Goal: Task Accomplishment & Management: Manage account settings

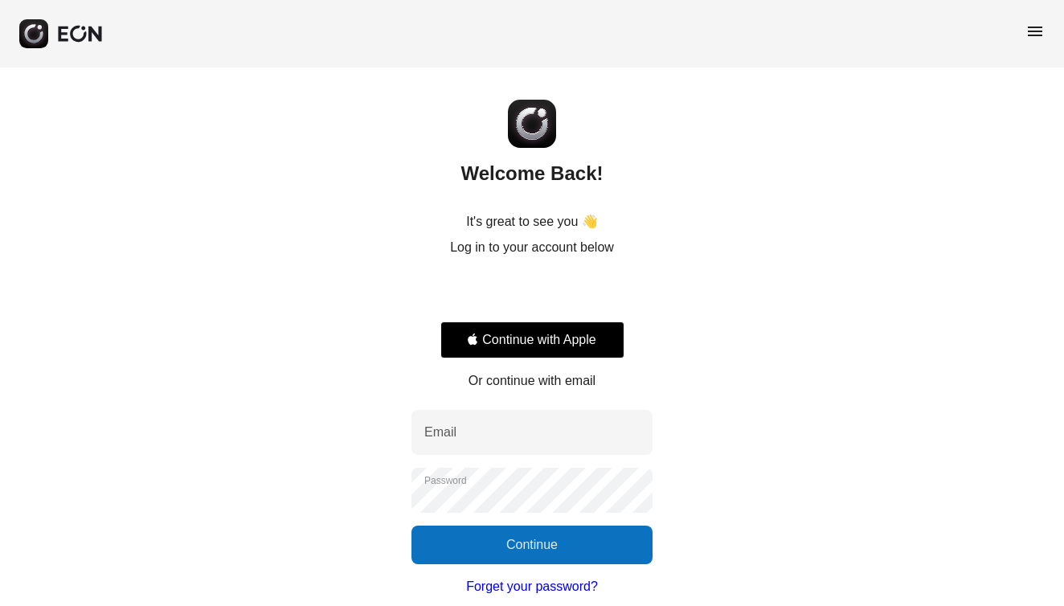
click at [503, 296] on div "Sign in with Google. Opens in new tab" at bounding box center [532, 292] width 184 height 35
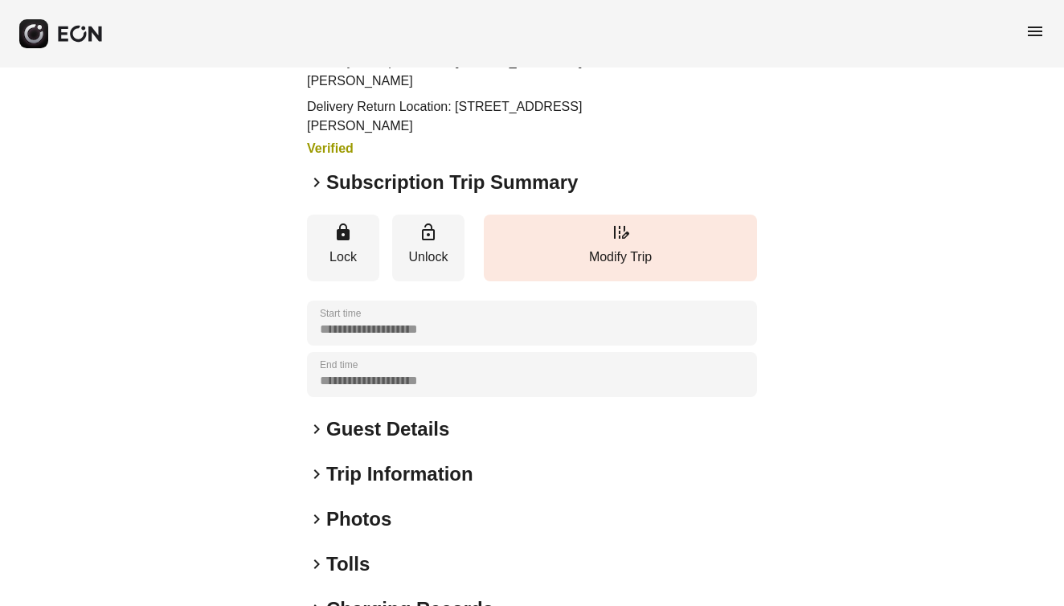
scroll to position [119, 0]
click at [318, 182] on span "keyboard_arrow_right" at bounding box center [316, 181] width 19 height 19
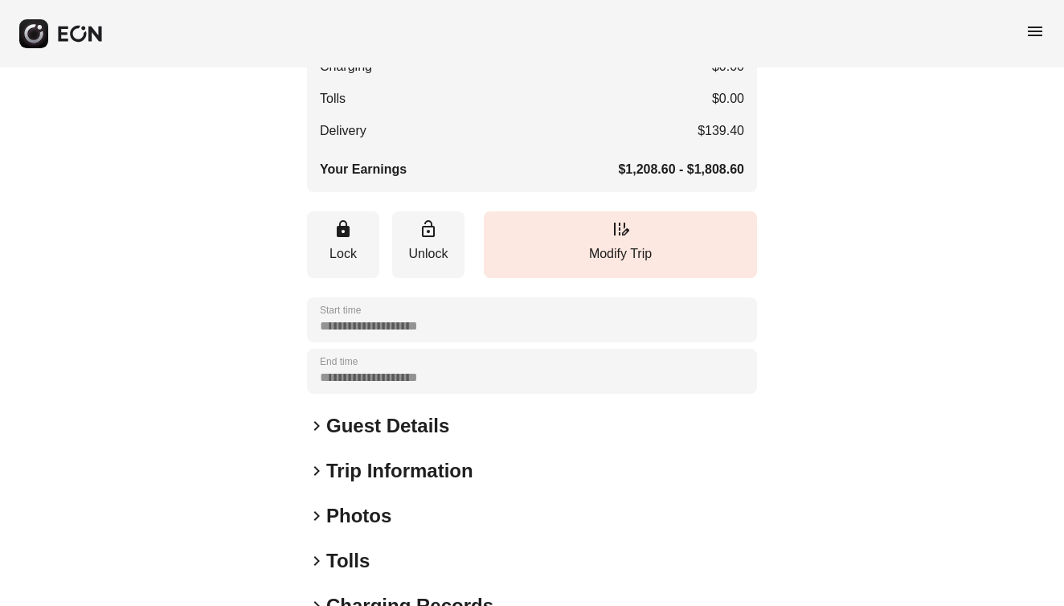
scroll to position [495, 0]
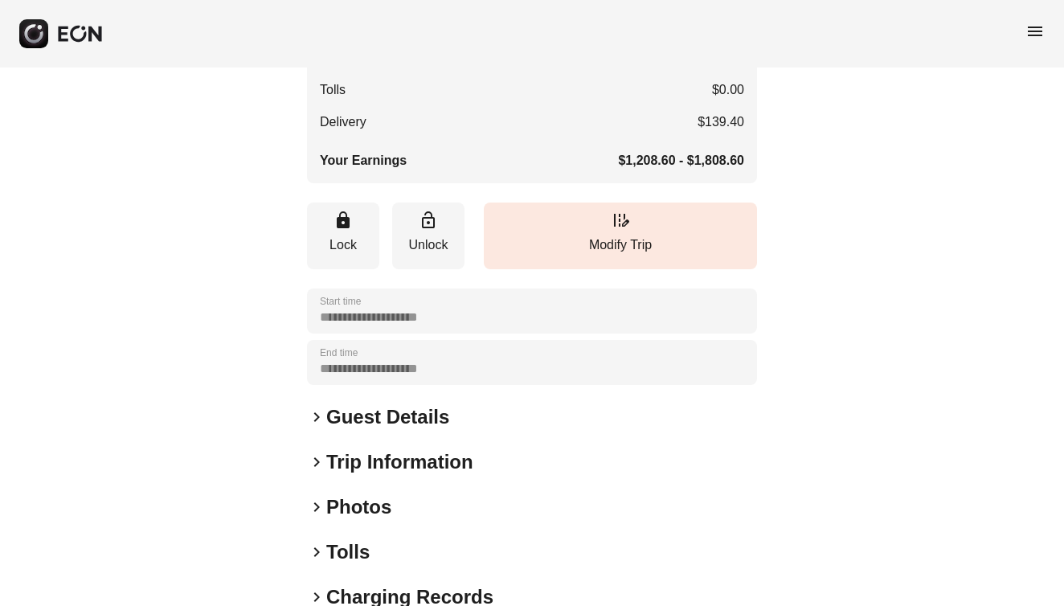
click at [318, 415] on span "keyboard_arrow_right" at bounding box center [316, 417] width 19 height 19
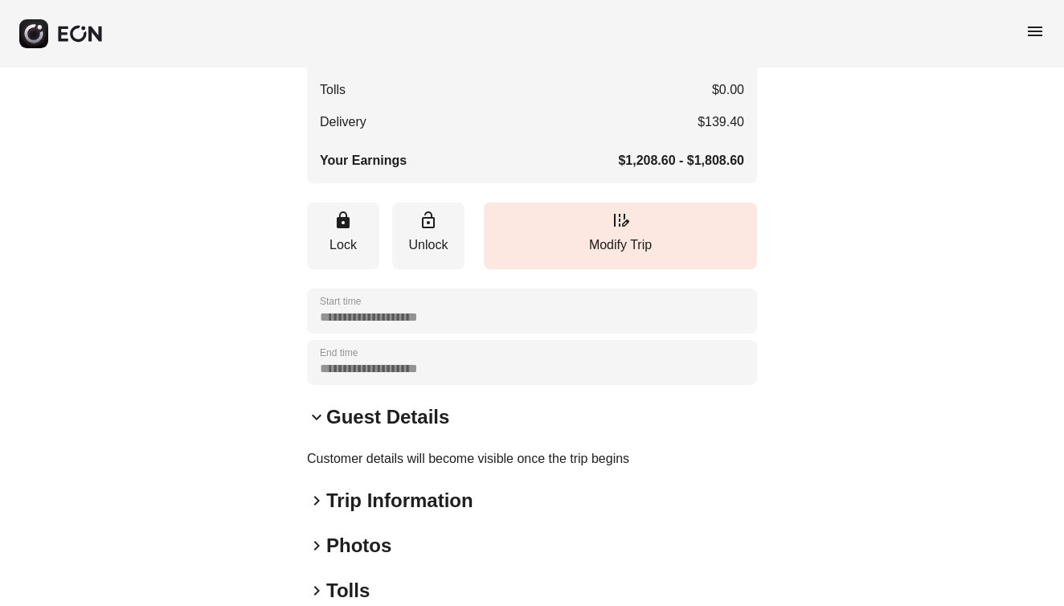
click at [320, 502] on span "keyboard_arrow_right" at bounding box center [316, 500] width 19 height 19
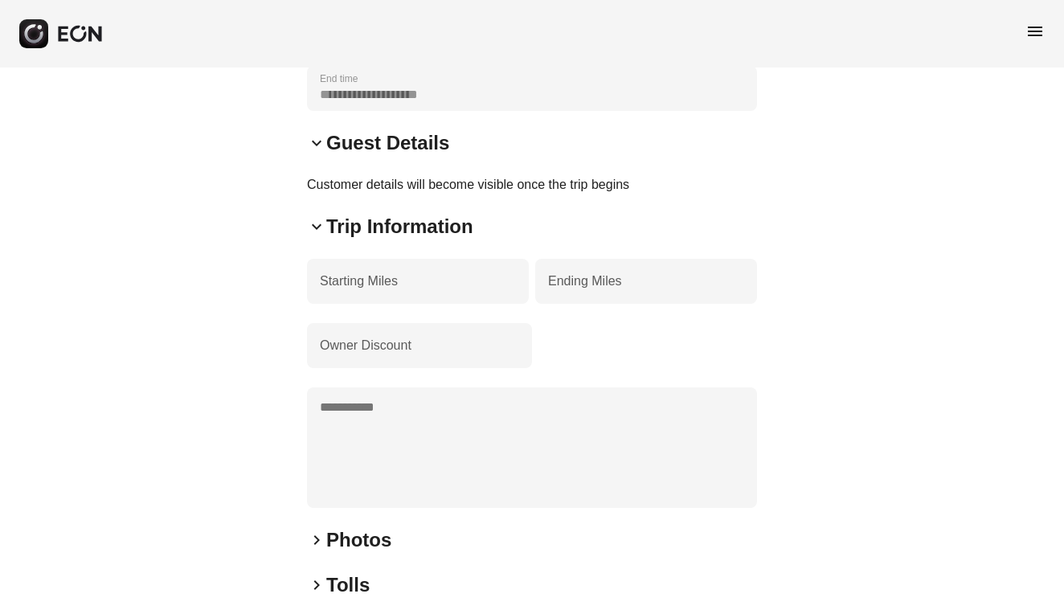
scroll to position [853, 0]
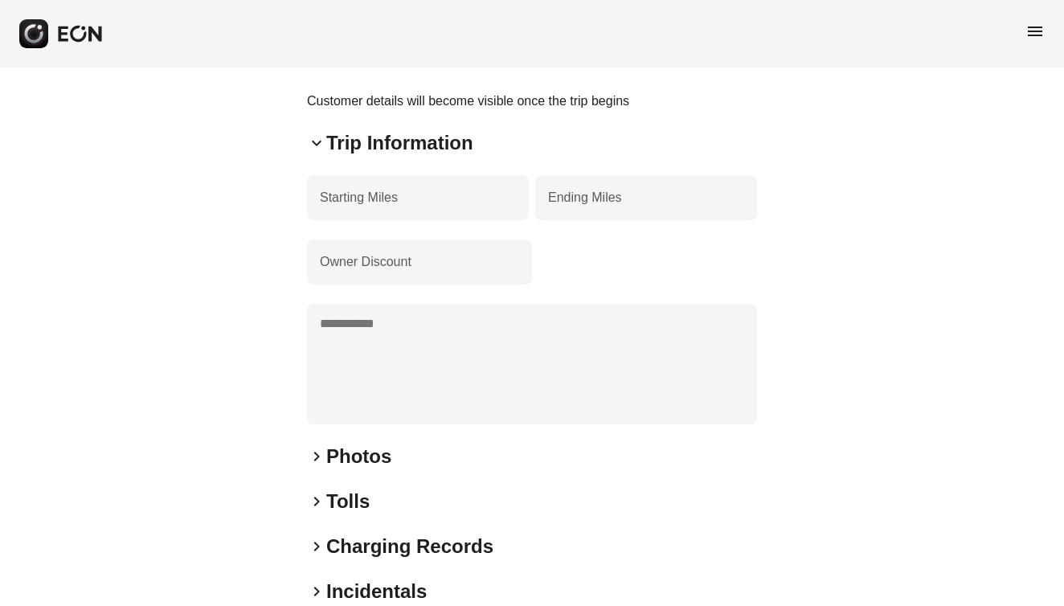
click at [316, 499] on span "keyboard_arrow_right" at bounding box center [316, 501] width 19 height 19
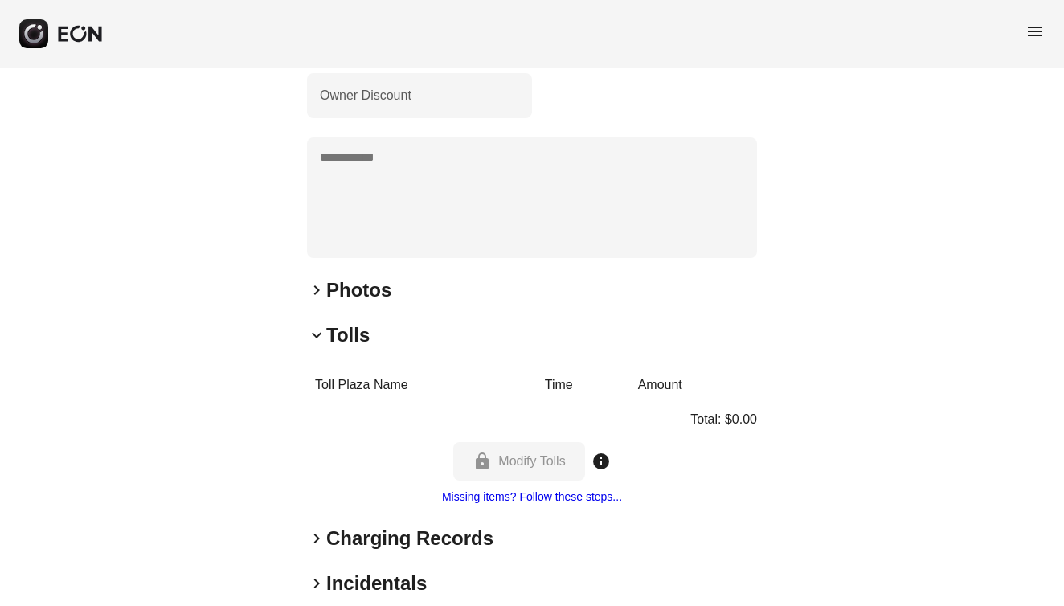
scroll to position [1016, 0]
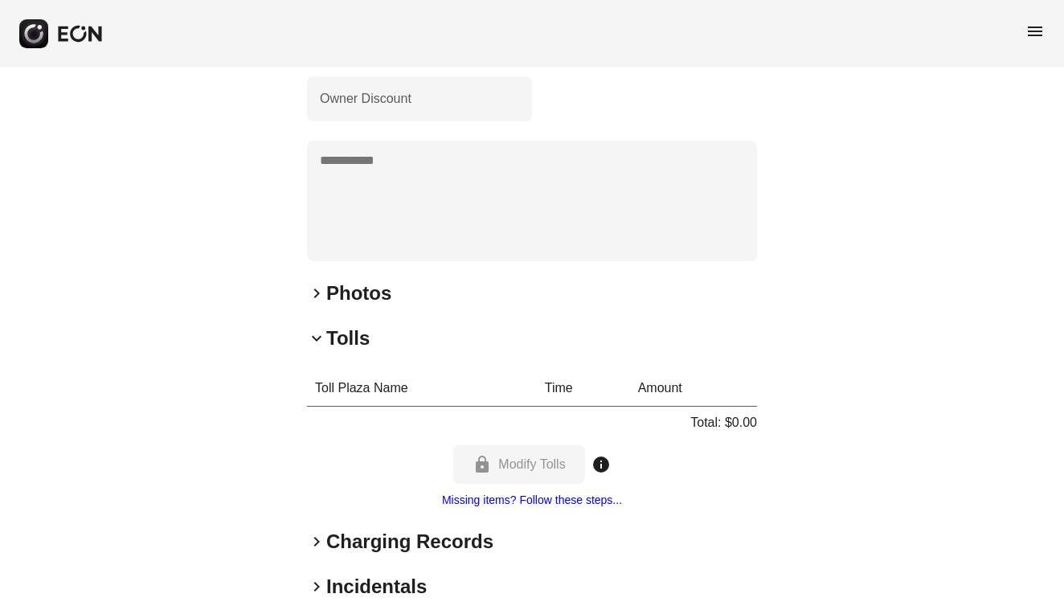
click at [318, 291] on span "keyboard_arrow_right" at bounding box center [316, 293] width 19 height 19
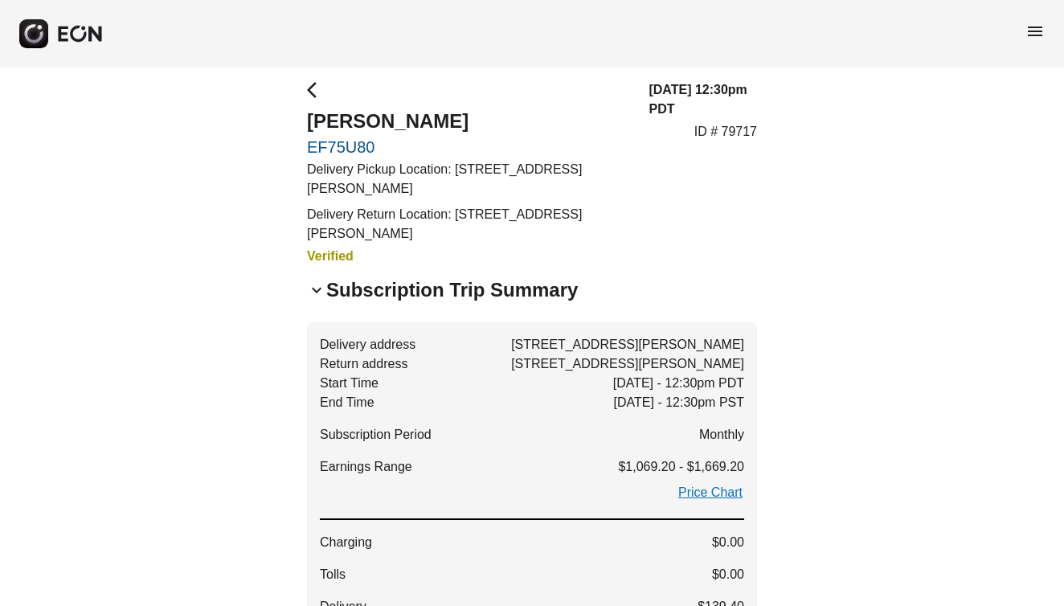
scroll to position [10, 0]
click at [315, 93] on span "arrow_back_ios" at bounding box center [316, 90] width 19 height 19
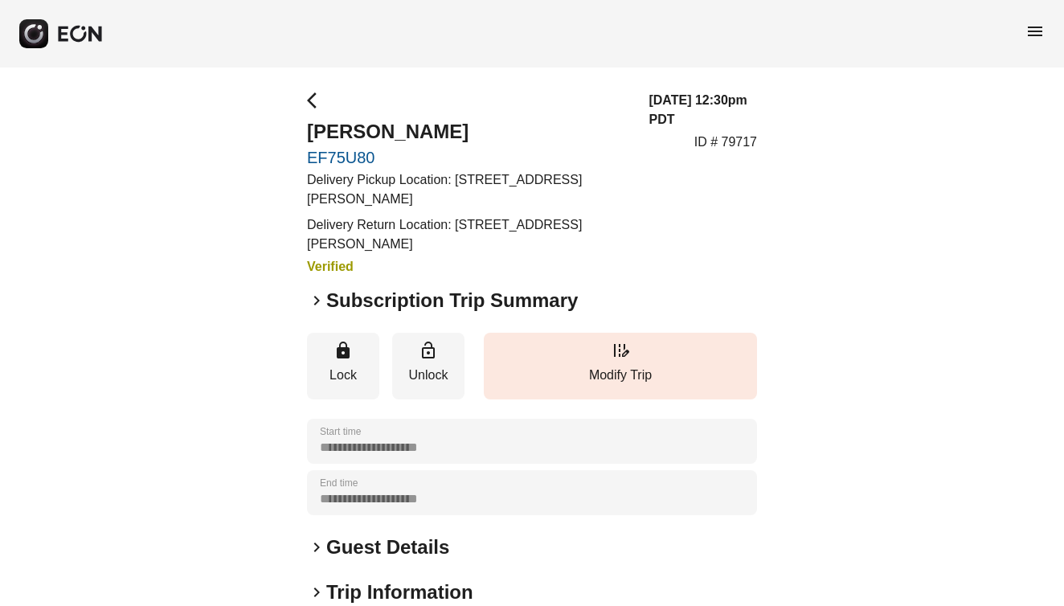
scroll to position [0, 0]
click at [612, 31] on div "menu" at bounding box center [532, 34] width 1064 height 68
click at [309, 92] on span "arrow_back_ios" at bounding box center [316, 100] width 19 height 19
click at [309, 100] on span "arrow_back_ios" at bounding box center [316, 100] width 19 height 19
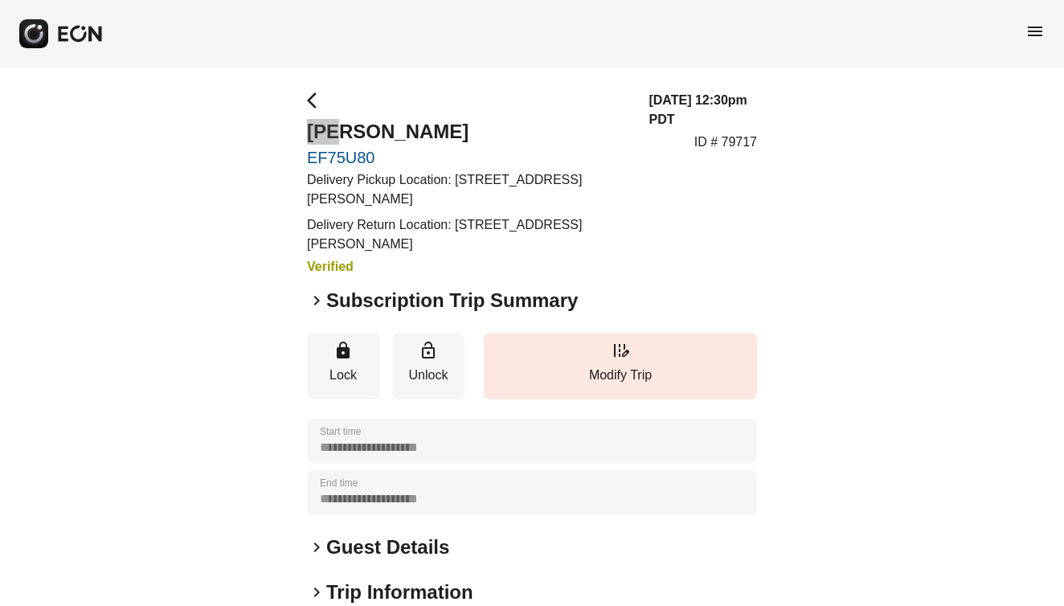
click at [355, 117] on div "arrow_back_ios [PERSON_NAME] EF75U80 Delivery Pickup Location: [STREET_ADDRESS]…" at bounding box center [468, 184] width 322 height 186
drag, startPoint x: 354, startPoint y: 117, endPoint x: 310, endPoint y: 95, distance: 49.2
click at [310, 95] on span "arrow_back_ios" at bounding box center [316, 100] width 19 height 19
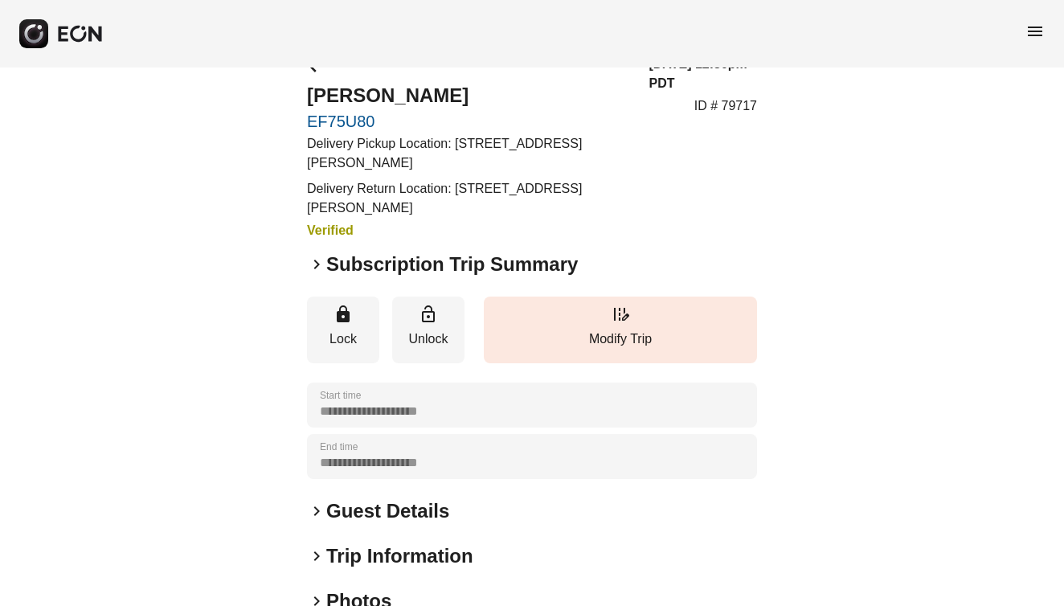
click at [318, 507] on span "keyboard_arrow_right" at bounding box center [316, 511] width 19 height 19
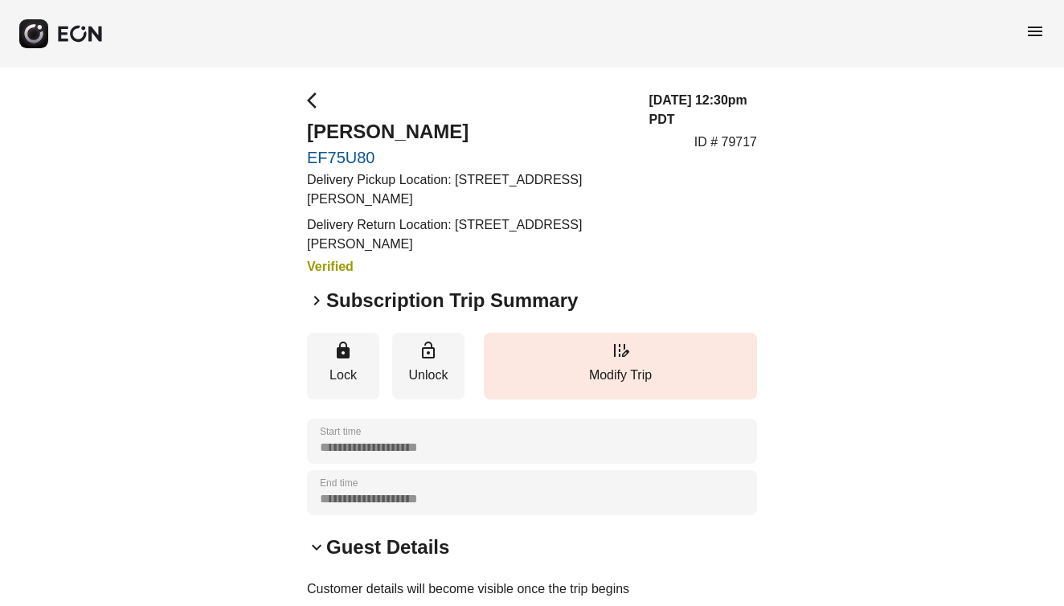
scroll to position [0, 0]
click at [313, 99] on span "arrow_back_ios" at bounding box center [316, 100] width 19 height 19
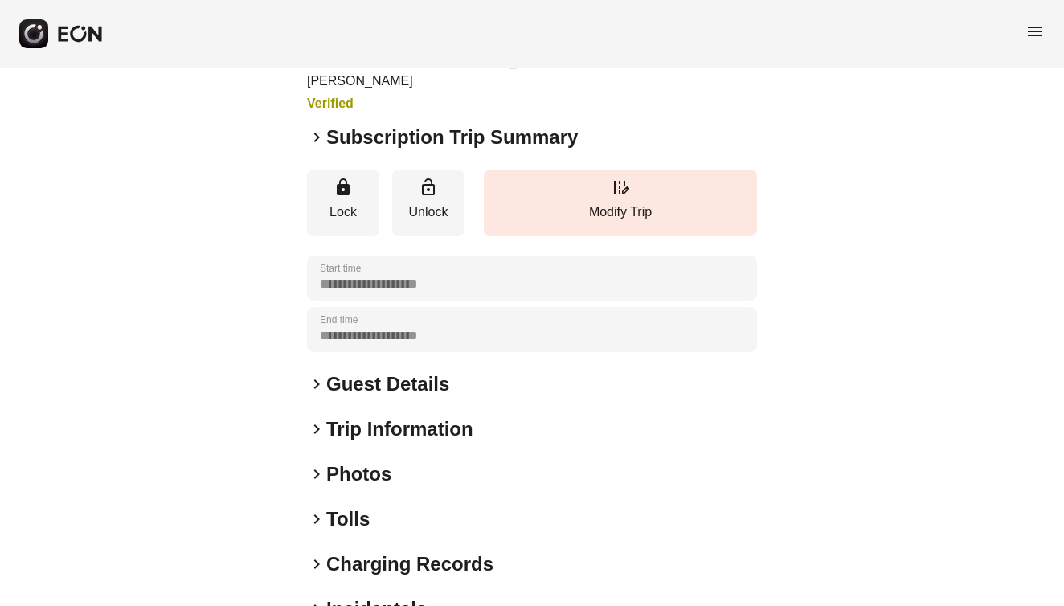
scroll to position [38, 0]
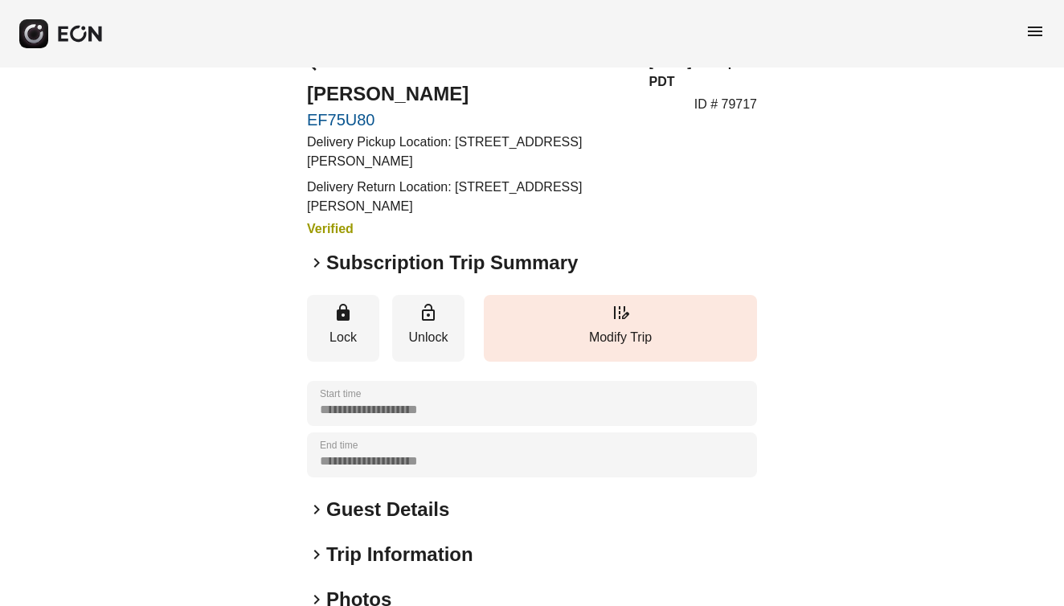
click at [313, 508] on span "keyboard_arrow_right" at bounding box center [316, 509] width 19 height 19
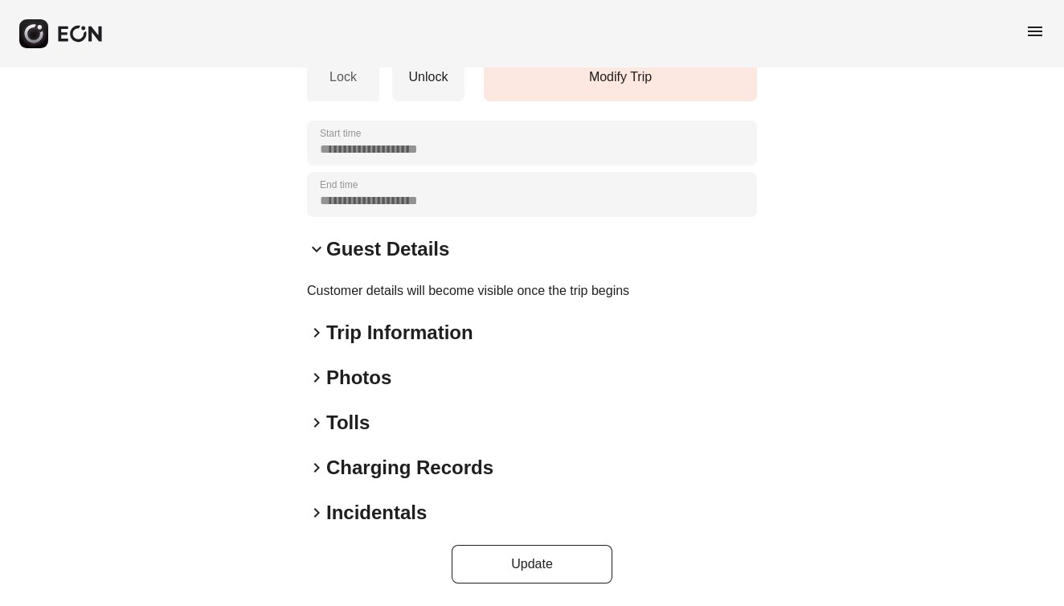
scroll to position [297, 0]
click at [315, 330] on span "keyboard_arrow_right" at bounding box center [316, 333] width 19 height 19
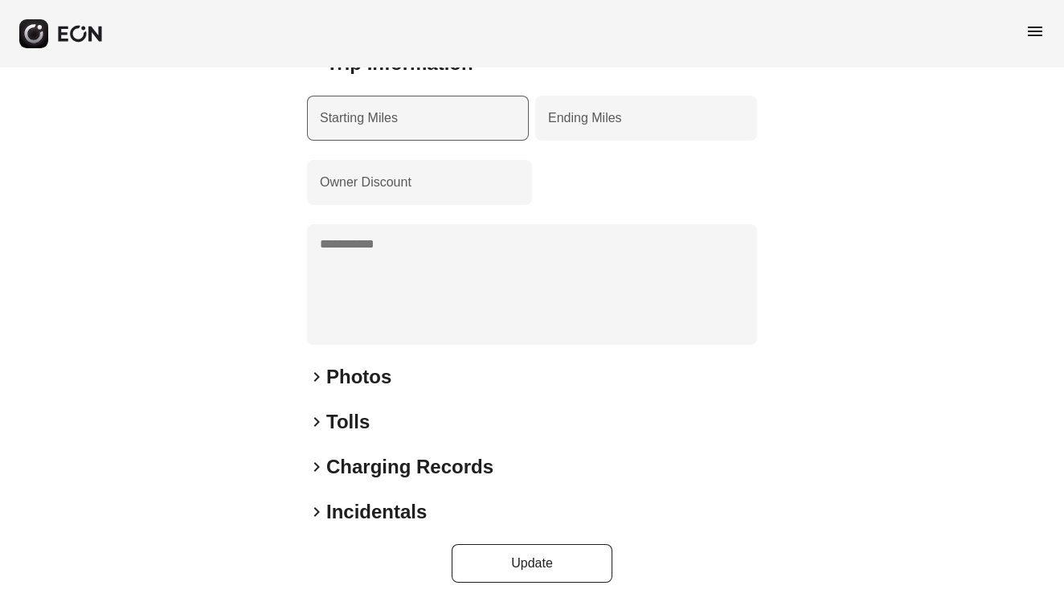
scroll to position [566, 0]
click at [313, 375] on span "keyboard_arrow_right" at bounding box center [316, 378] width 19 height 19
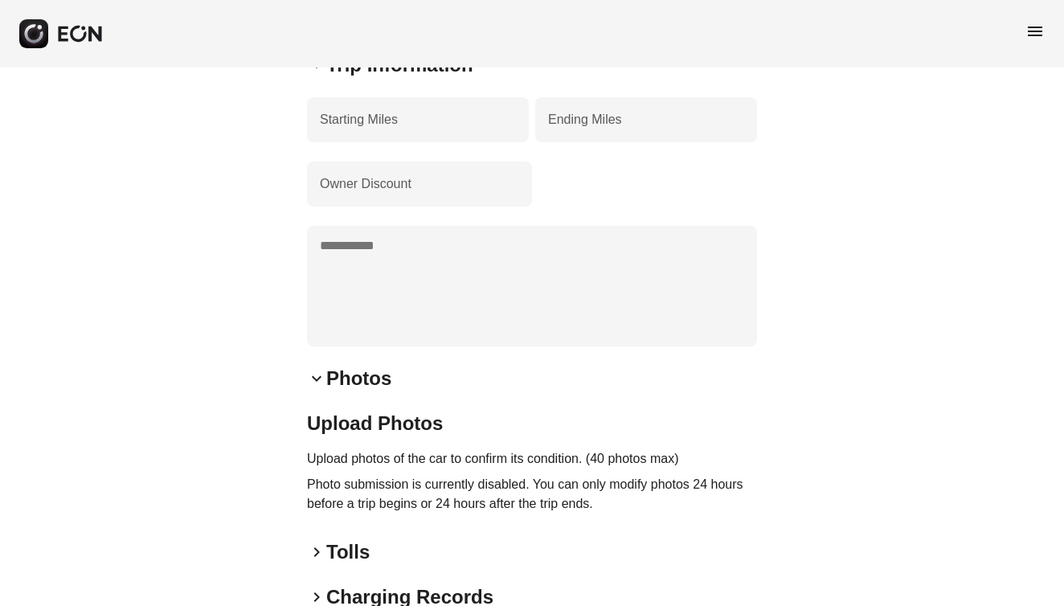
click at [317, 375] on span "keyboard_arrow_down" at bounding box center [316, 378] width 19 height 19
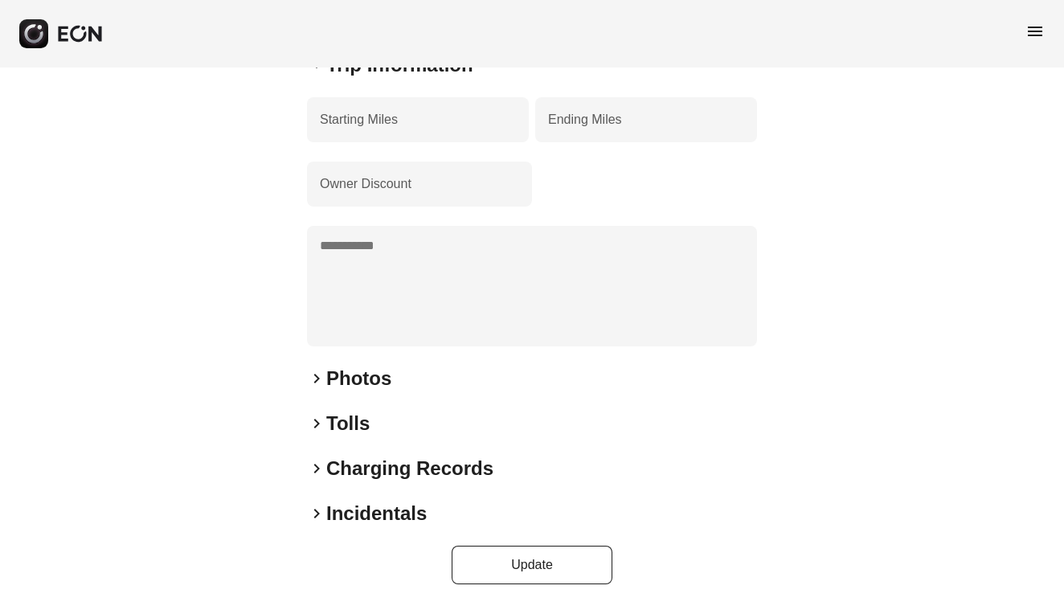
click at [316, 417] on span "keyboard_arrow_right" at bounding box center [316, 423] width 19 height 19
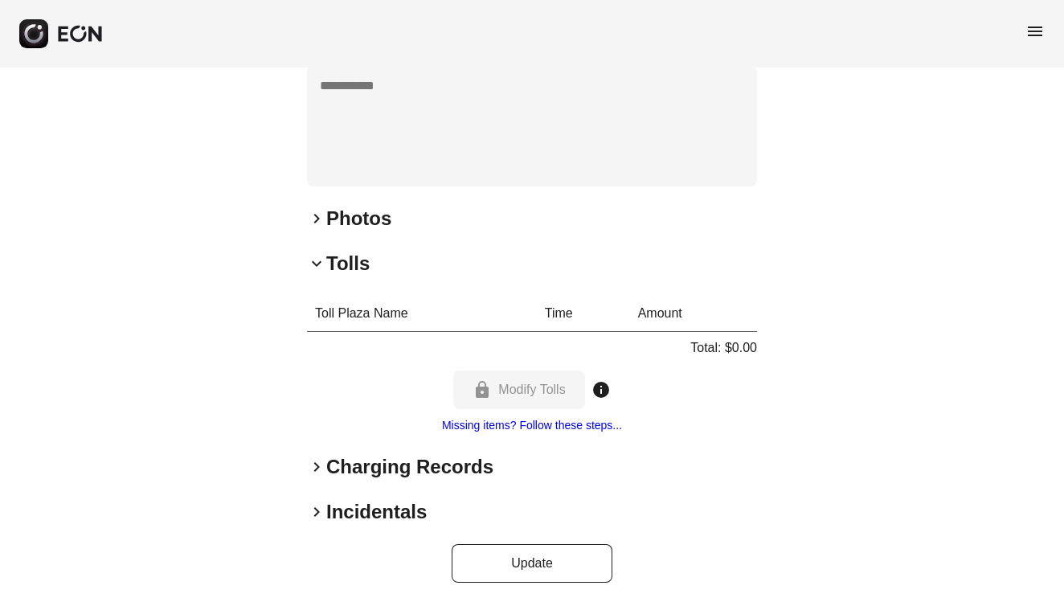
scroll to position [725, 0]
click at [316, 466] on span "keyboard_arrow_right" at bounding box center [316, 467] width 19 height 19
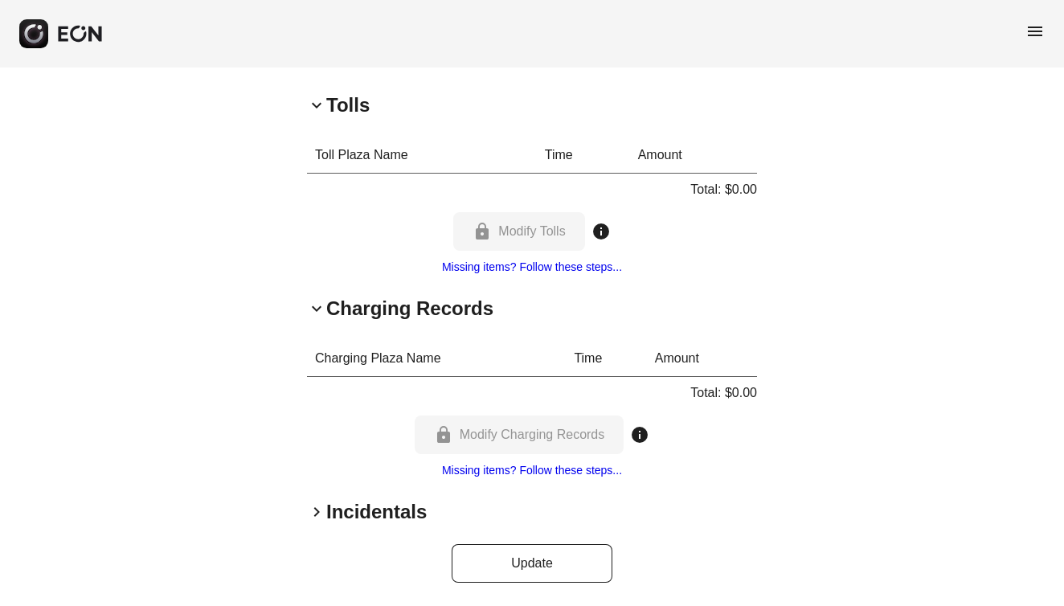
scroll to position [883, 0]
click at [315, 513] on span "keyboard_arrow_right" at bounding box center [316, 512] width 19 height 19
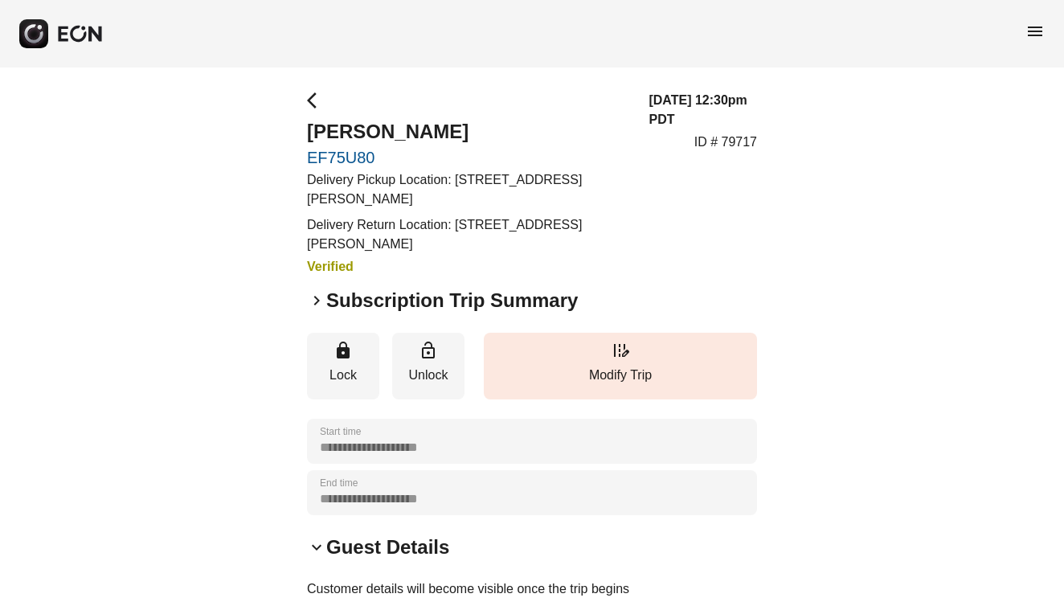
scroll to position [0, 0]
click at [315, 301] on span "keyboard_arrow_right" at bounding box center [316, 300] width 19 height 19
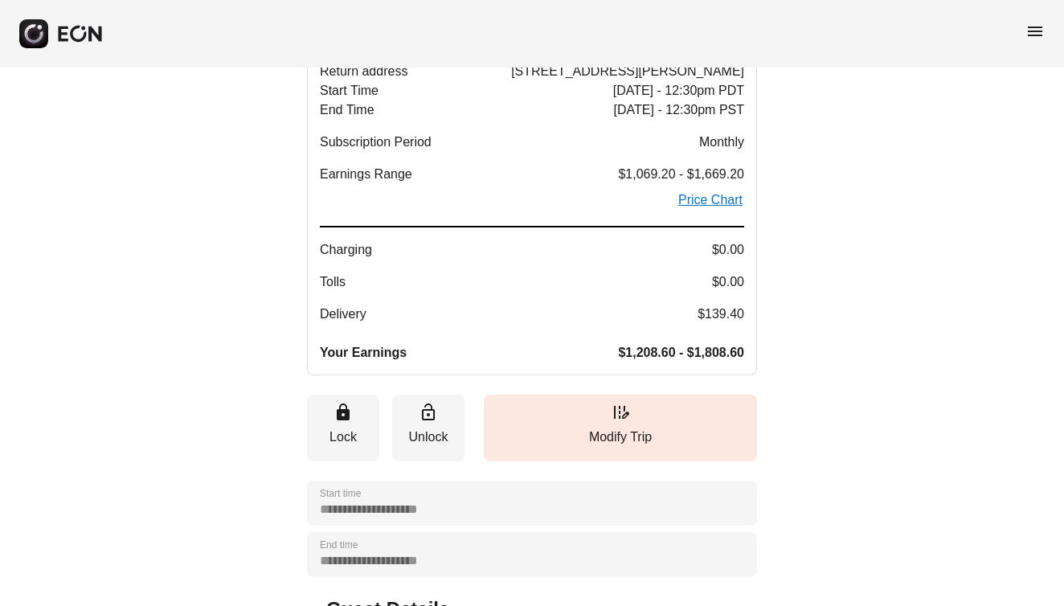
scroll to position [302, 0]
click at [701, 203] on link "Price Chart" at bounding box center [711, 200] width 68 height 19
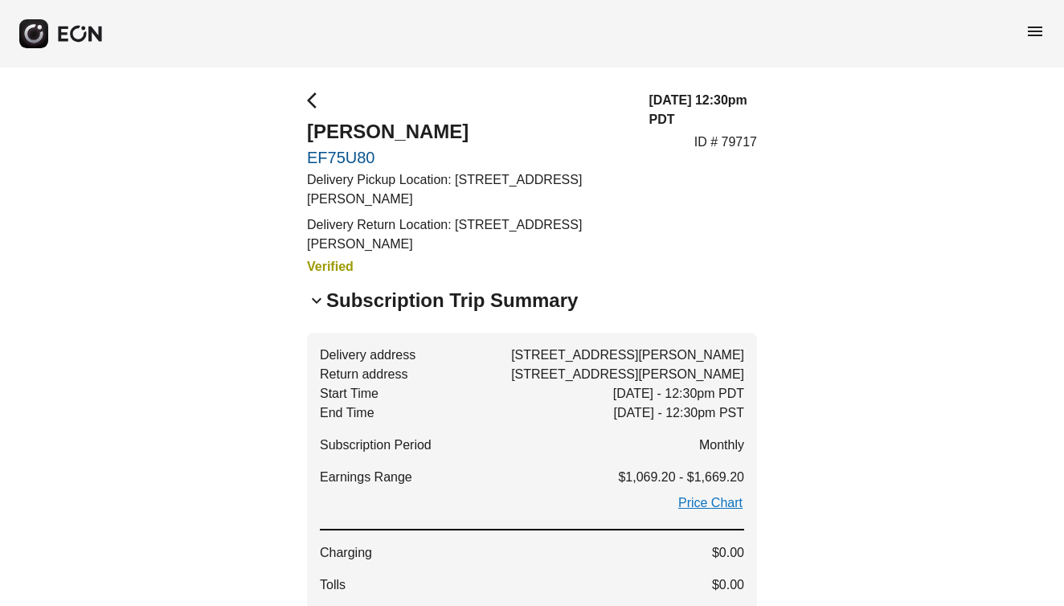
scroll to position [0, 0]
click at [313, 100] on span "arrow_back_ios" at bounding box center [316, 100] width 19 height 19
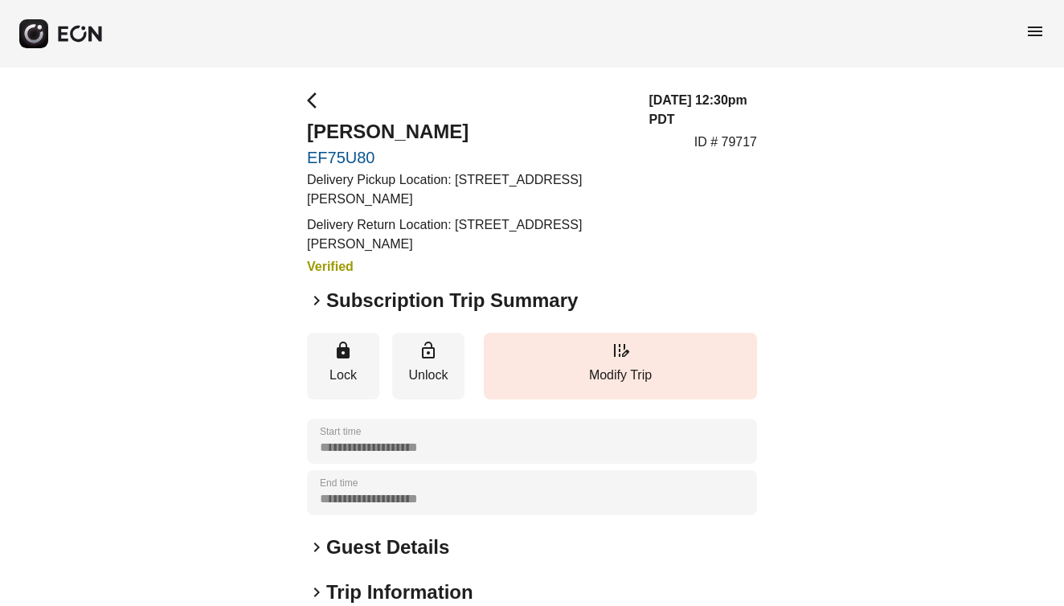
click at [313, 100] on span "arrow_back_ios" at bounding box center [316, 100] width 19 height 19
type time "**********"
click at [206, 0] on div "menu" at bounding box center [532, 34] width 1064 height 68
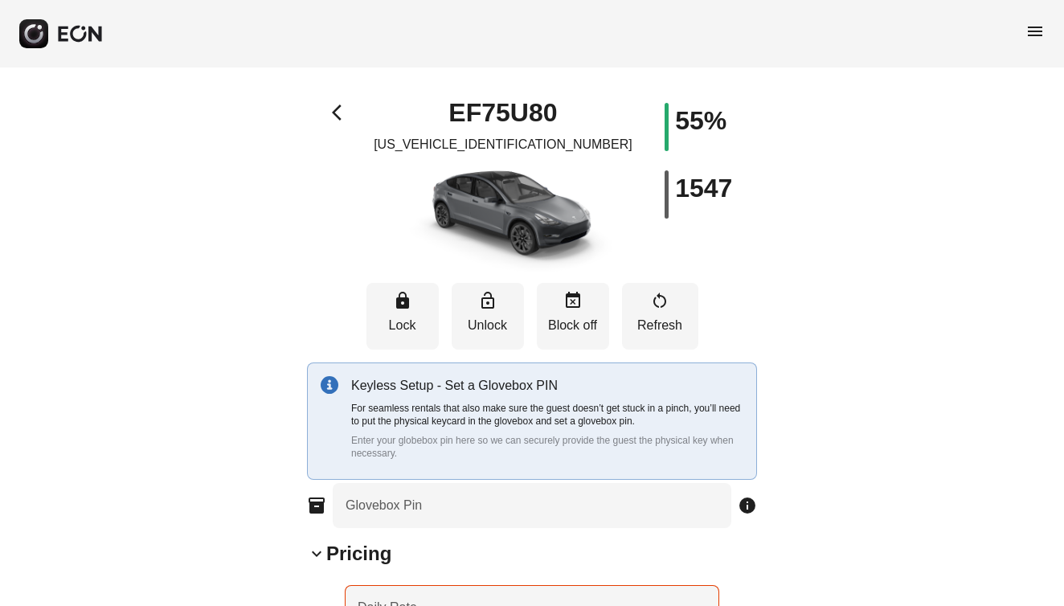
type input "**********"
type Seats "*"
type Pin "****"
type Rate "***"
type Book "*"
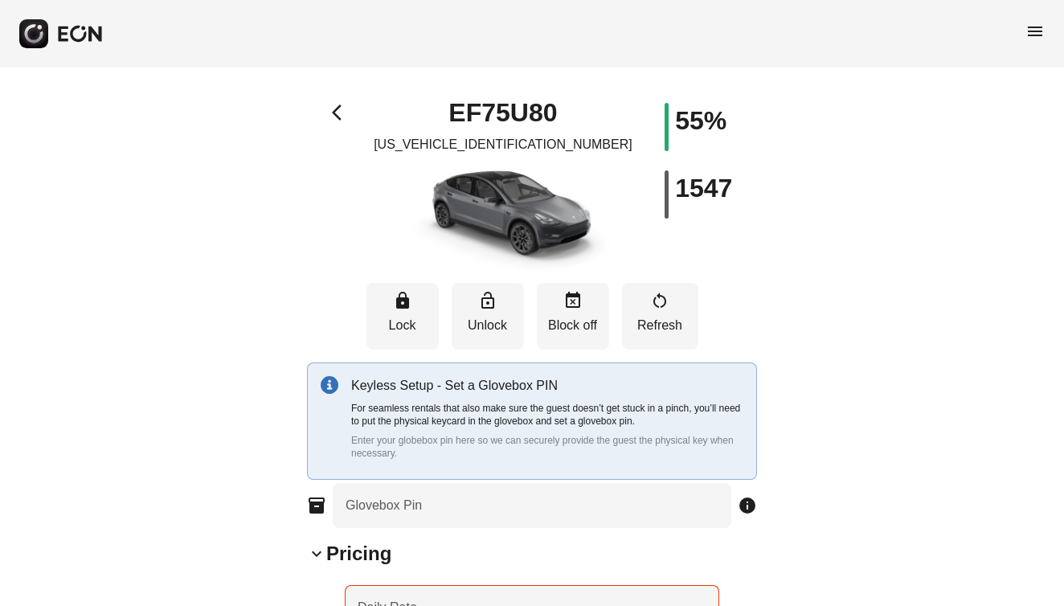
type Plate "*******"
type Drive "****"
select select "**"
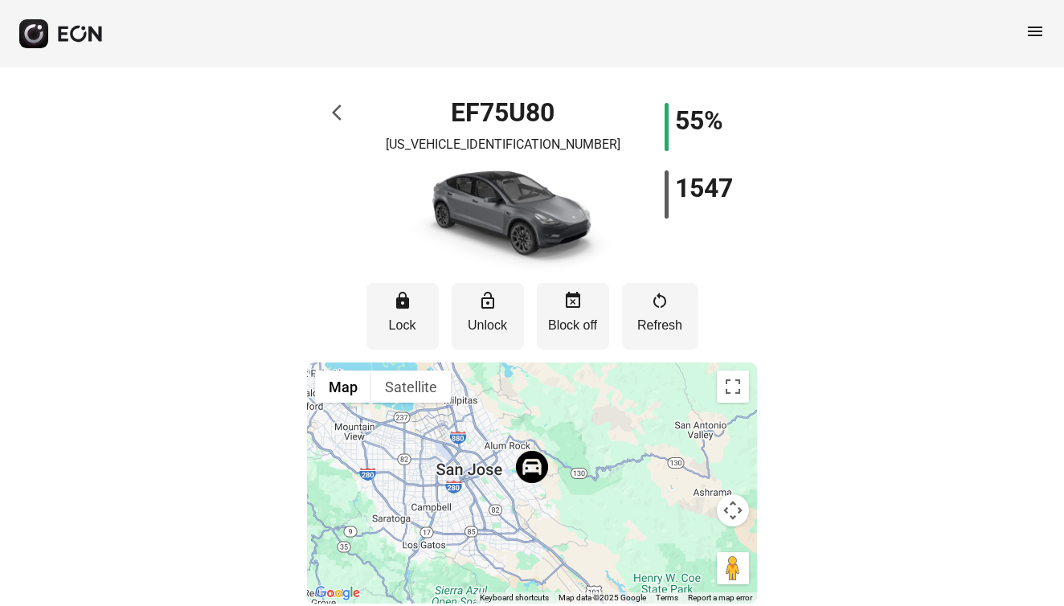
click at [334, 113] on span "arrow_back_ios" at bounding box center [341, 112] width 19 height 19
